Goal: Information Seeking & Learning: Check status

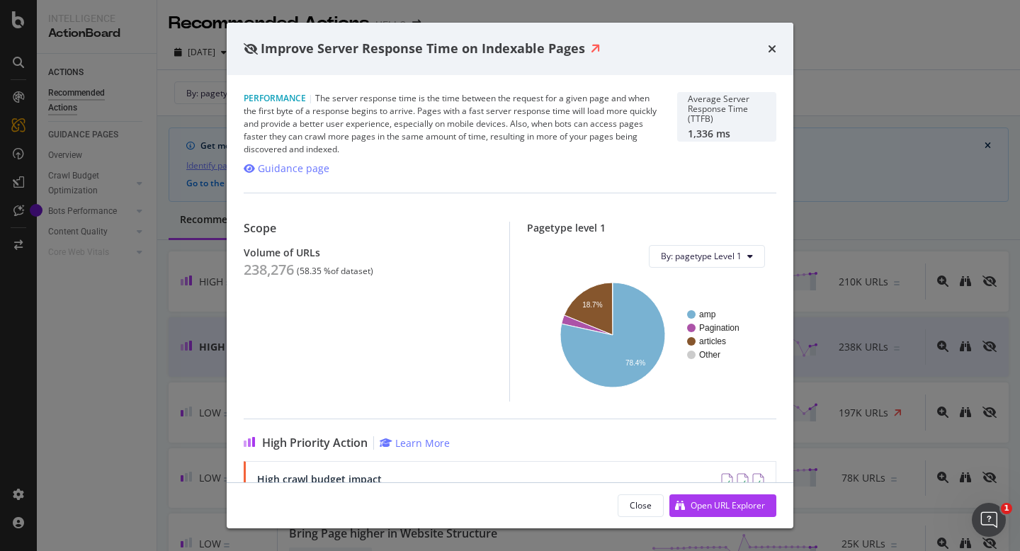
scroll to position [196, 0]
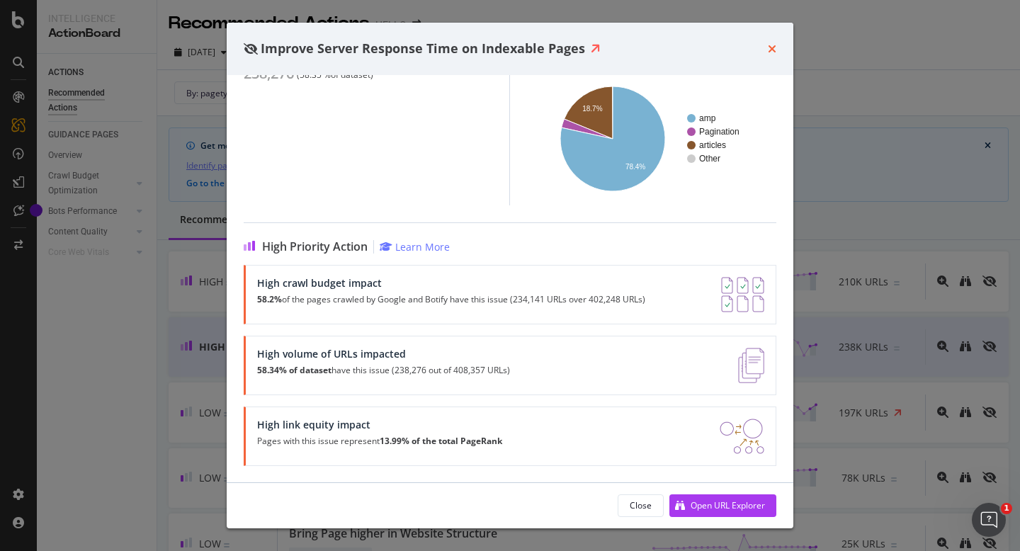
click at [769, 54] on icon "times" at bounding box center [772, 48] width 9 height 11
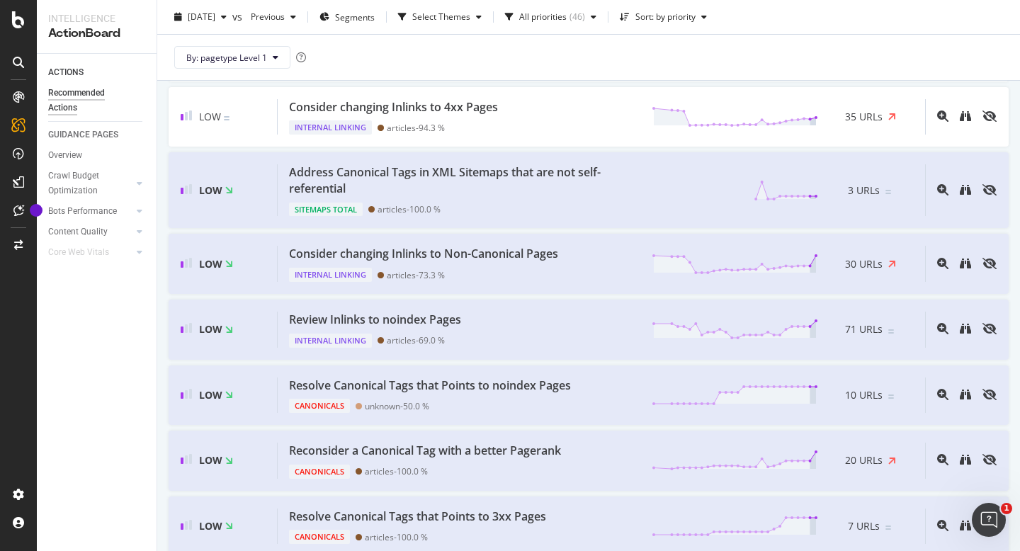
scroll to position [1873, 0]
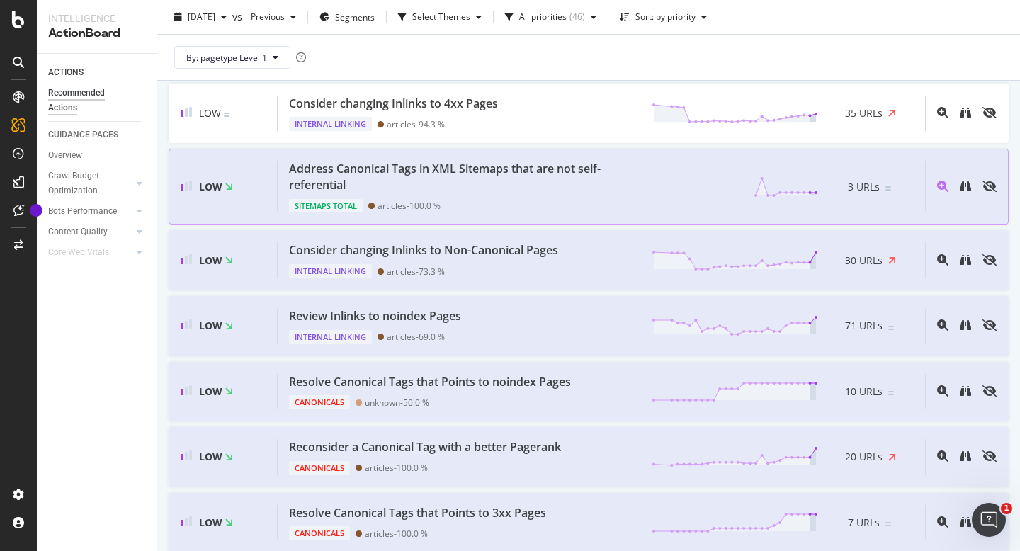
click at [579, 197] on div "Sitemaps Total articles - 100.0 %" at bounding box center [464, 203] width 351 height 20
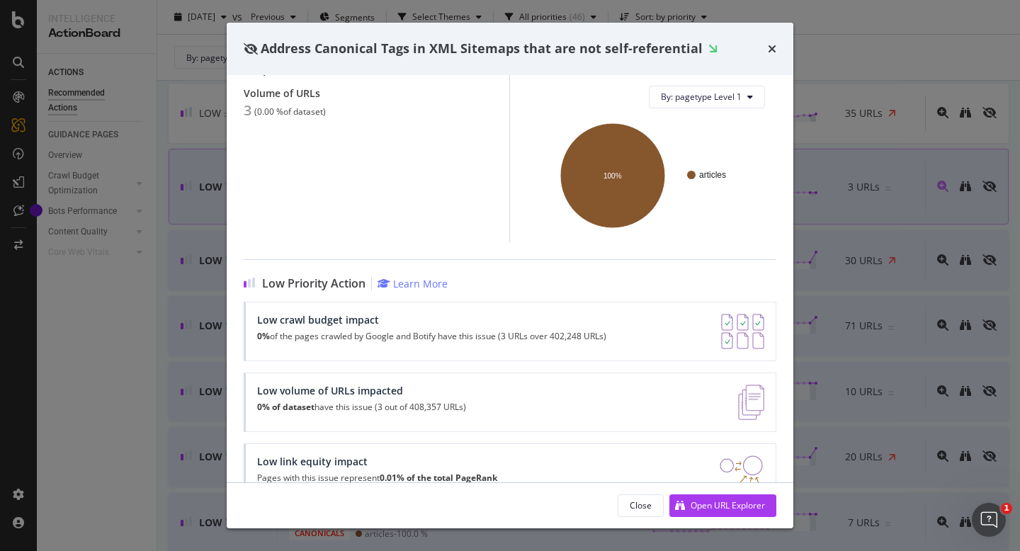
scroll to position [183, 0]
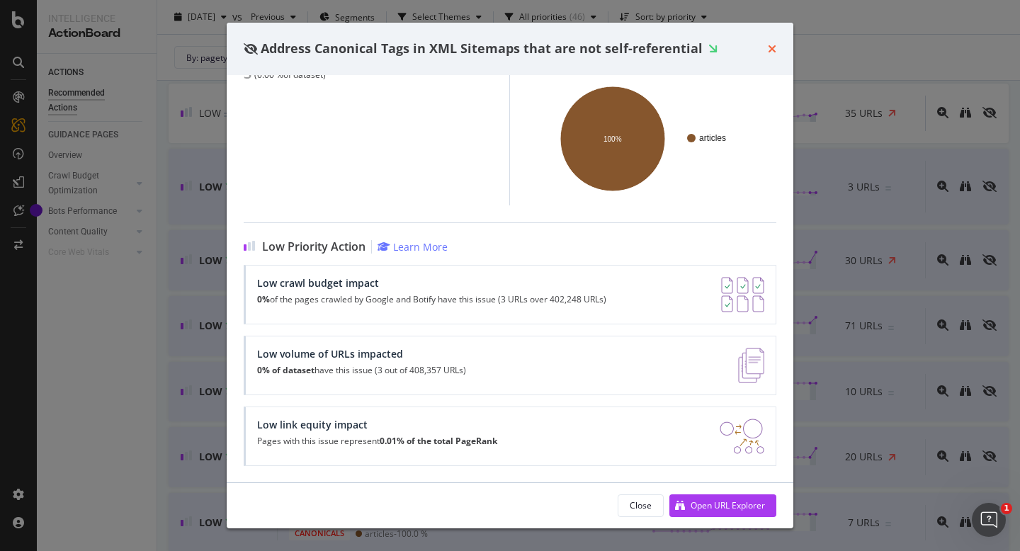
click at [776, 51] on icon "times" at bounding box center [772, 48] width 9 height 11
